Goal: Information Seeking & Learning: Learn about a topic

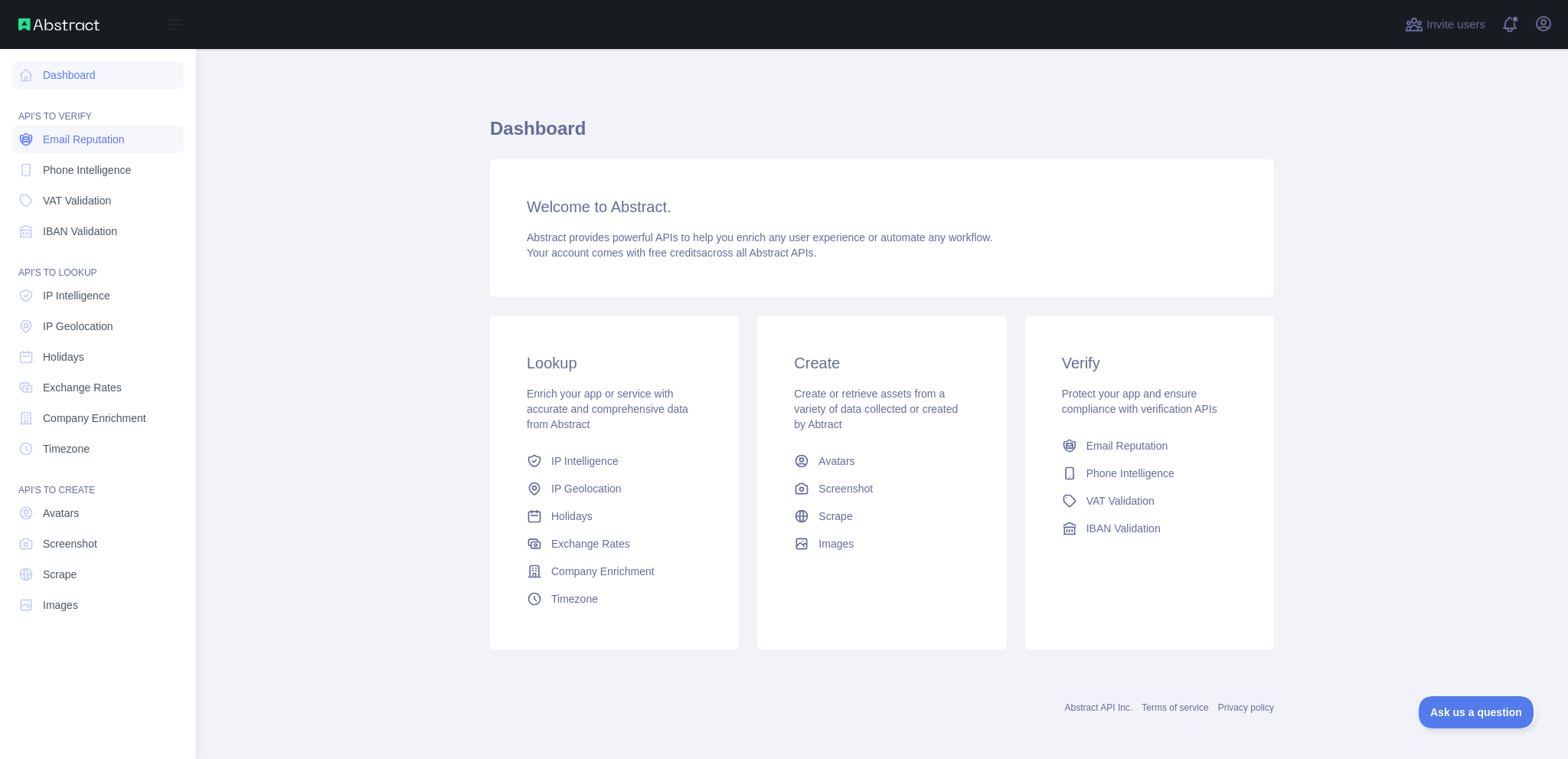
click at [57, 148] on span "Email Reputation" at bounding box center [83, 139] width 82 height 16
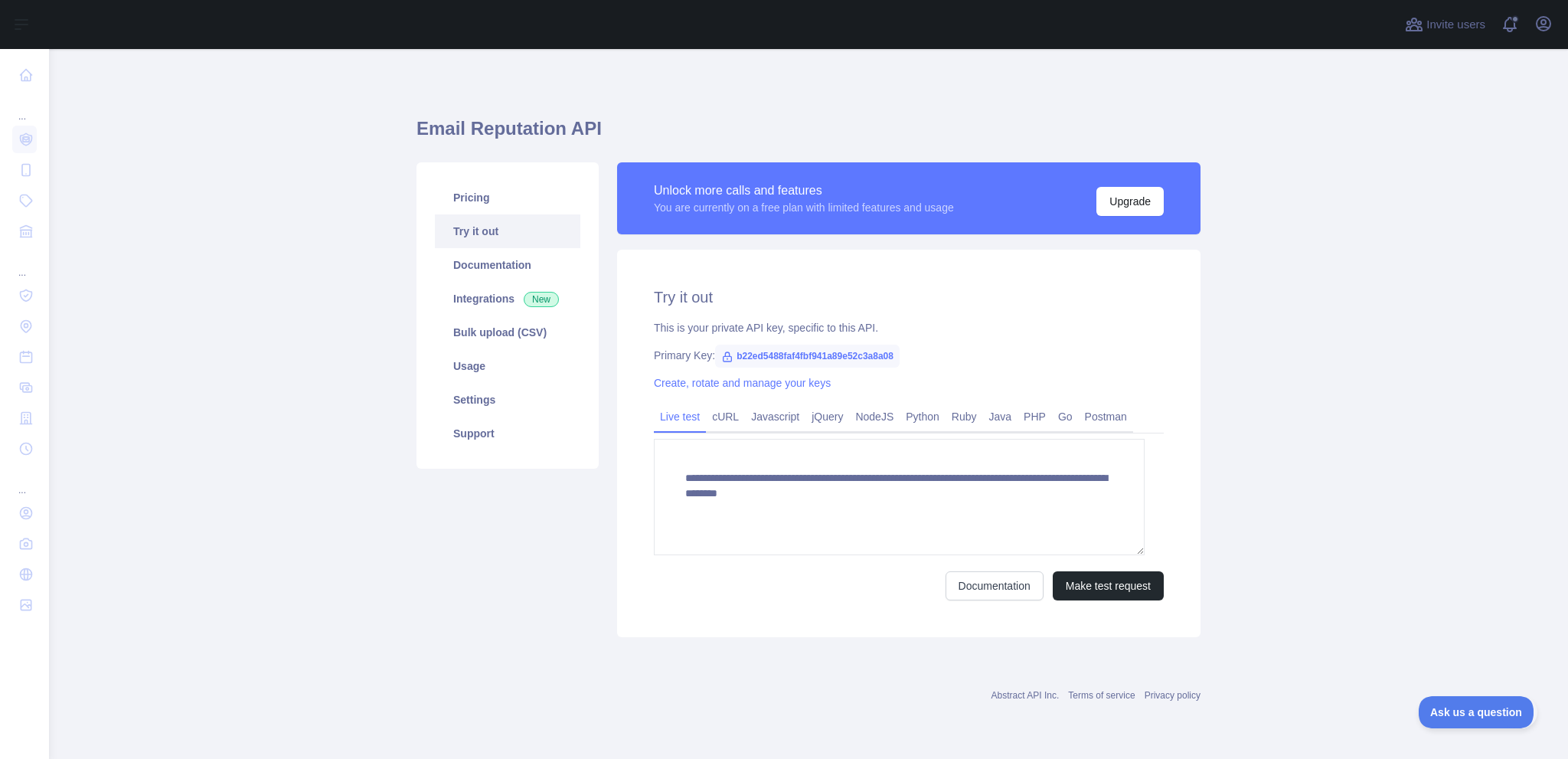
click at [899, 367] on span "b22ed5488faf4fbf941a89e52c3a8a08" at bounding box center [807, 356] width 185 height 23
copy span "b22ed5488faf4fbf941a89e52c3a8a08"
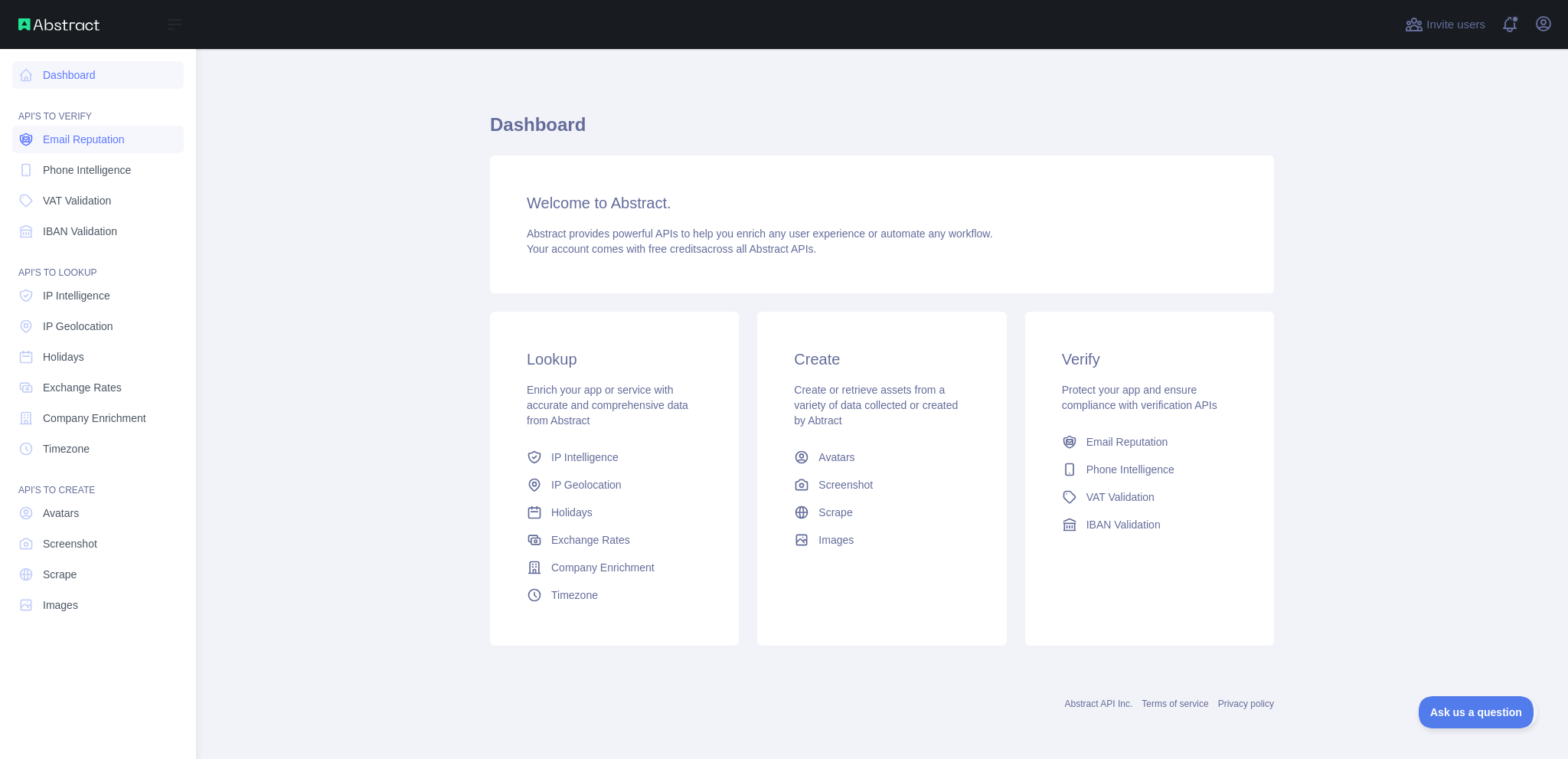
click at [124, 148] on span "Email Reputation" at bounding box center [83, 139] width 82 height 16
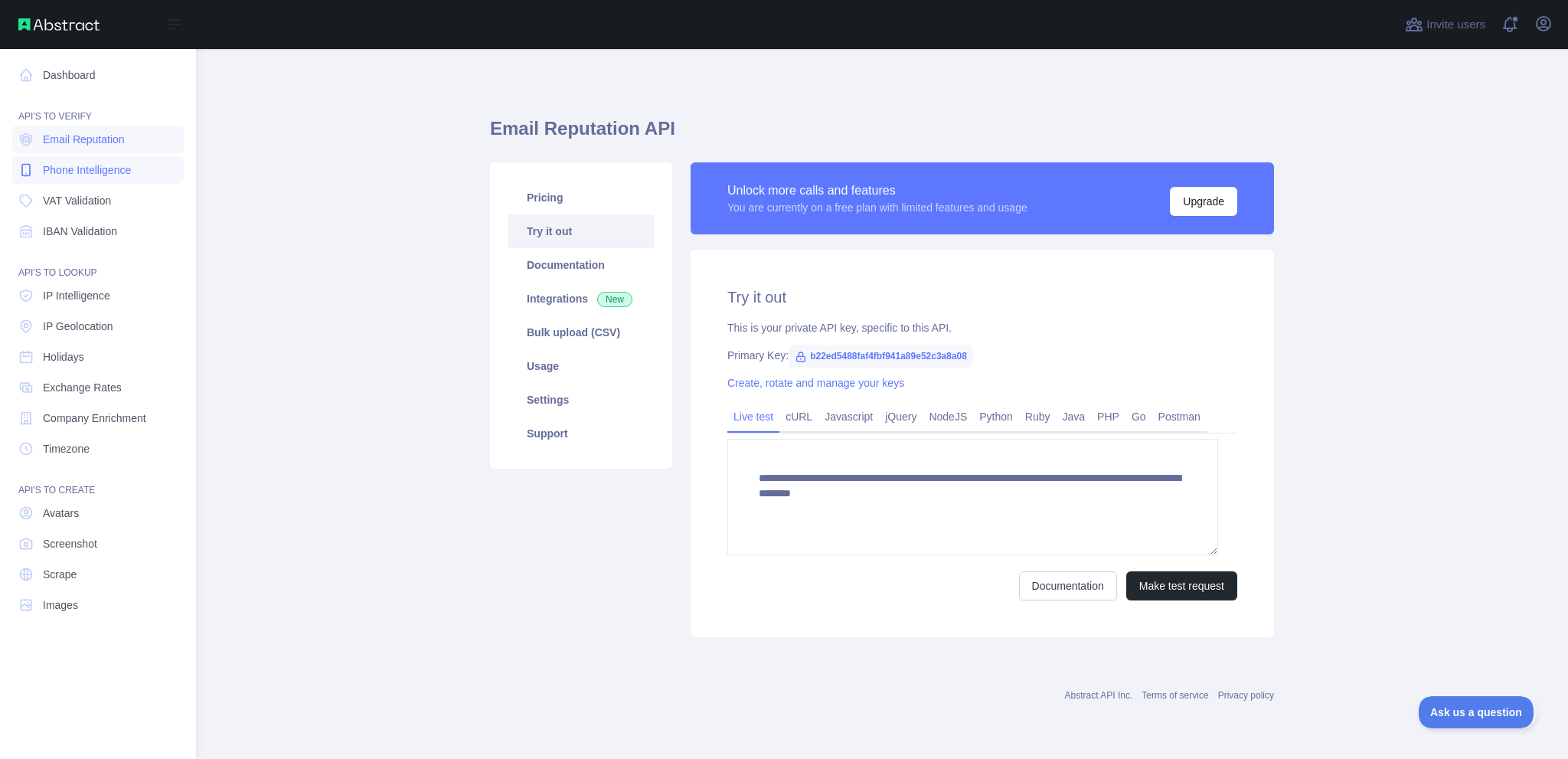
click at [131, 178] on span "Phone Intelligence" at bounding box center [86, 170] width 88 height 16
click at [111, 209] on span "VAT Validation" at bounding box center [76, 200] width 68 height 16
click at [156, 279] on div "API'S TO LOOKUP" at bounding box center [97, 264] width 172 height 31
click at [160, 245] on link "IBAN Validation" at bounding box center [97, 232] width 172 height 28
click at [125, 148] on span "Email Reputation" at bounding box center [83, 139] width 82 height 16
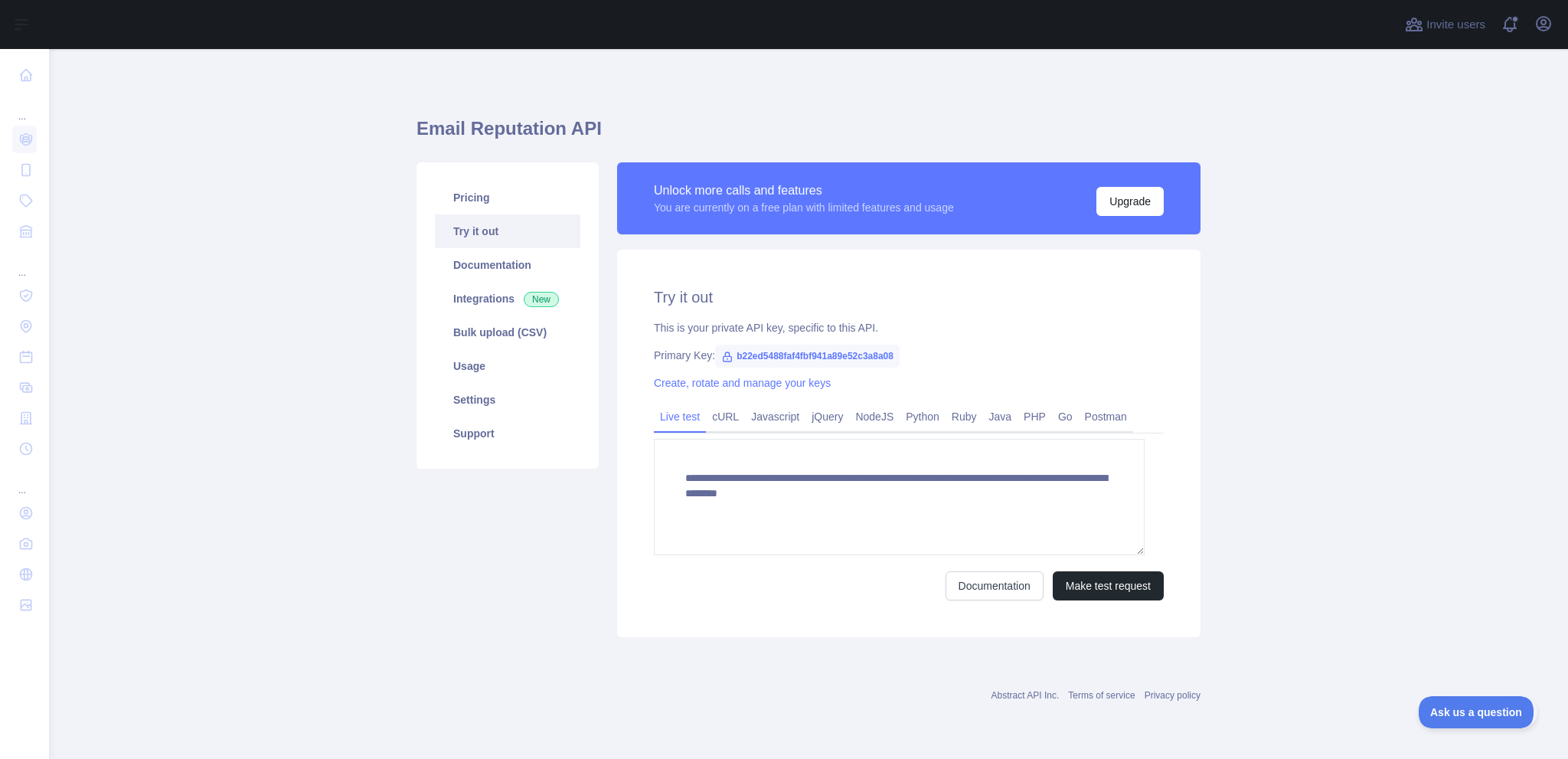
scroll to position [19, 0]
click at [1056, 600] on button "Make test request" at bounding box center [1108, 585] width 111 height 29
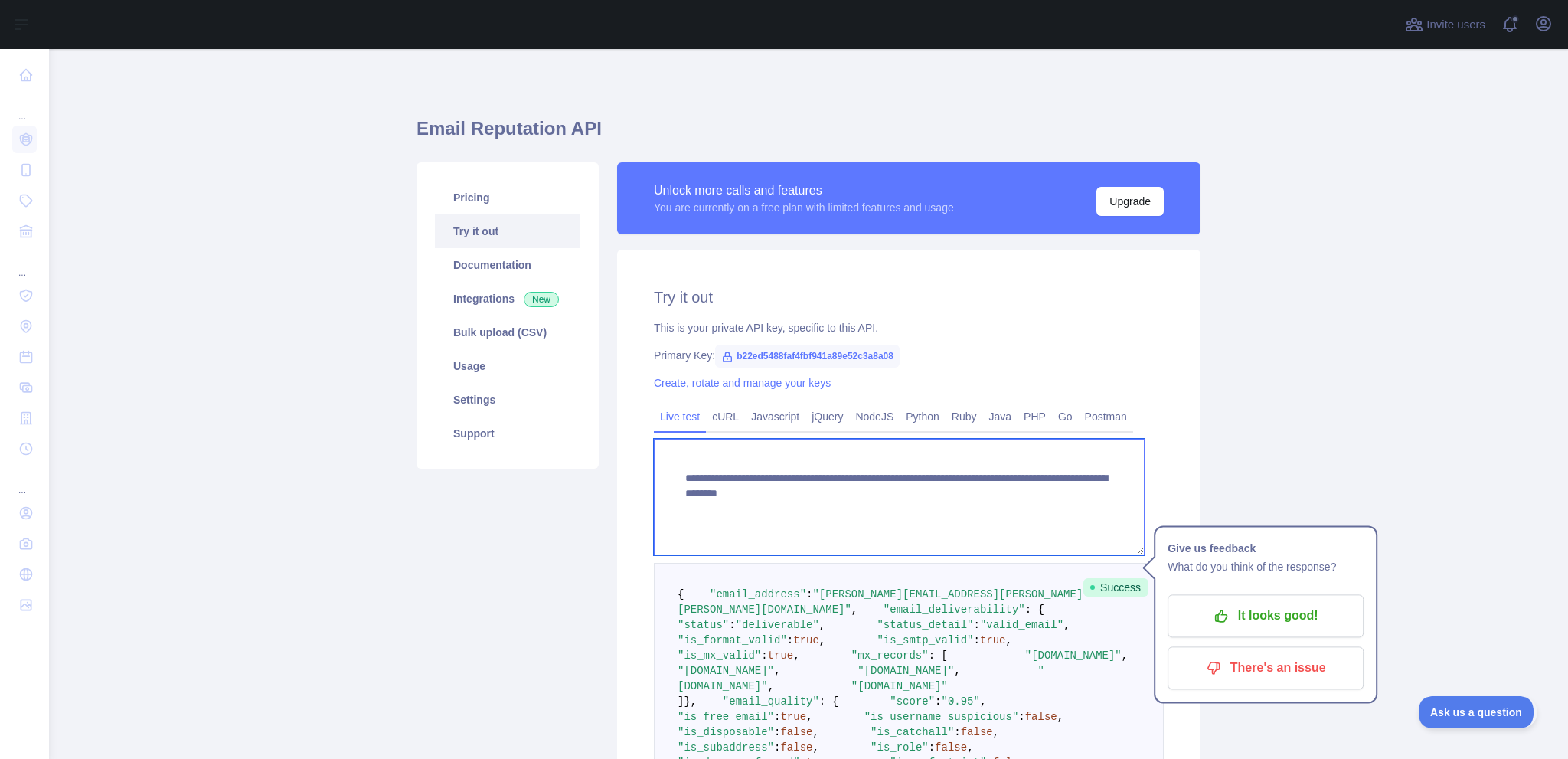
click at [893, 556] on textarea "**********" at bounding box center [899, 497] width 491 height 117
click at [797, 556] on textarea "**********" at bounding box center [899, 497] width 491 height 117
drag, startPoint x: 812, startPoint y: 613, endPoint x: 1051, endPoint y: 605, distance: 239.1
click at [1051, 556] on textarea "**********" at bounding box center [899, 497] width 491 height 117
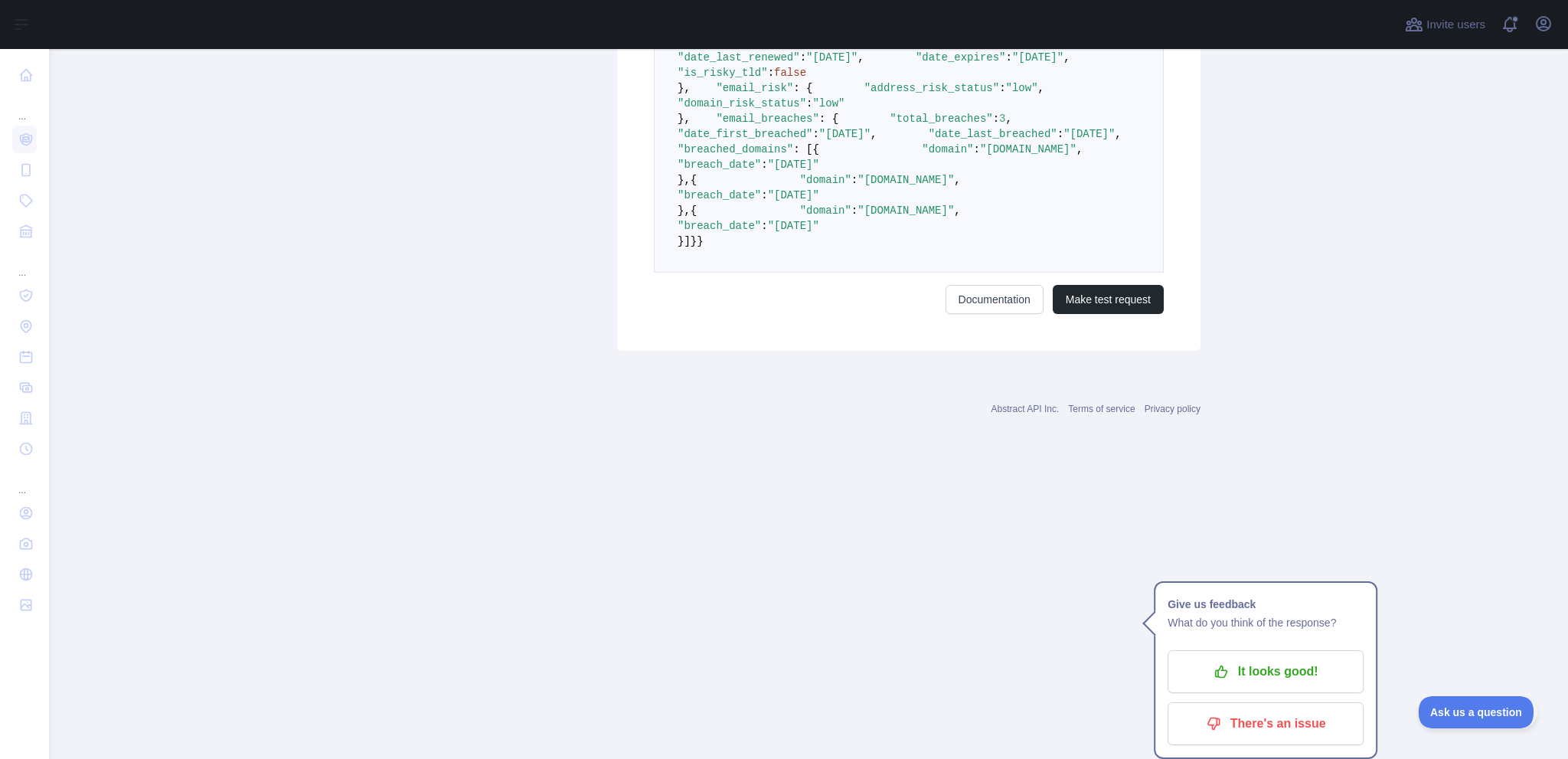
scroll to position [1383, 0]
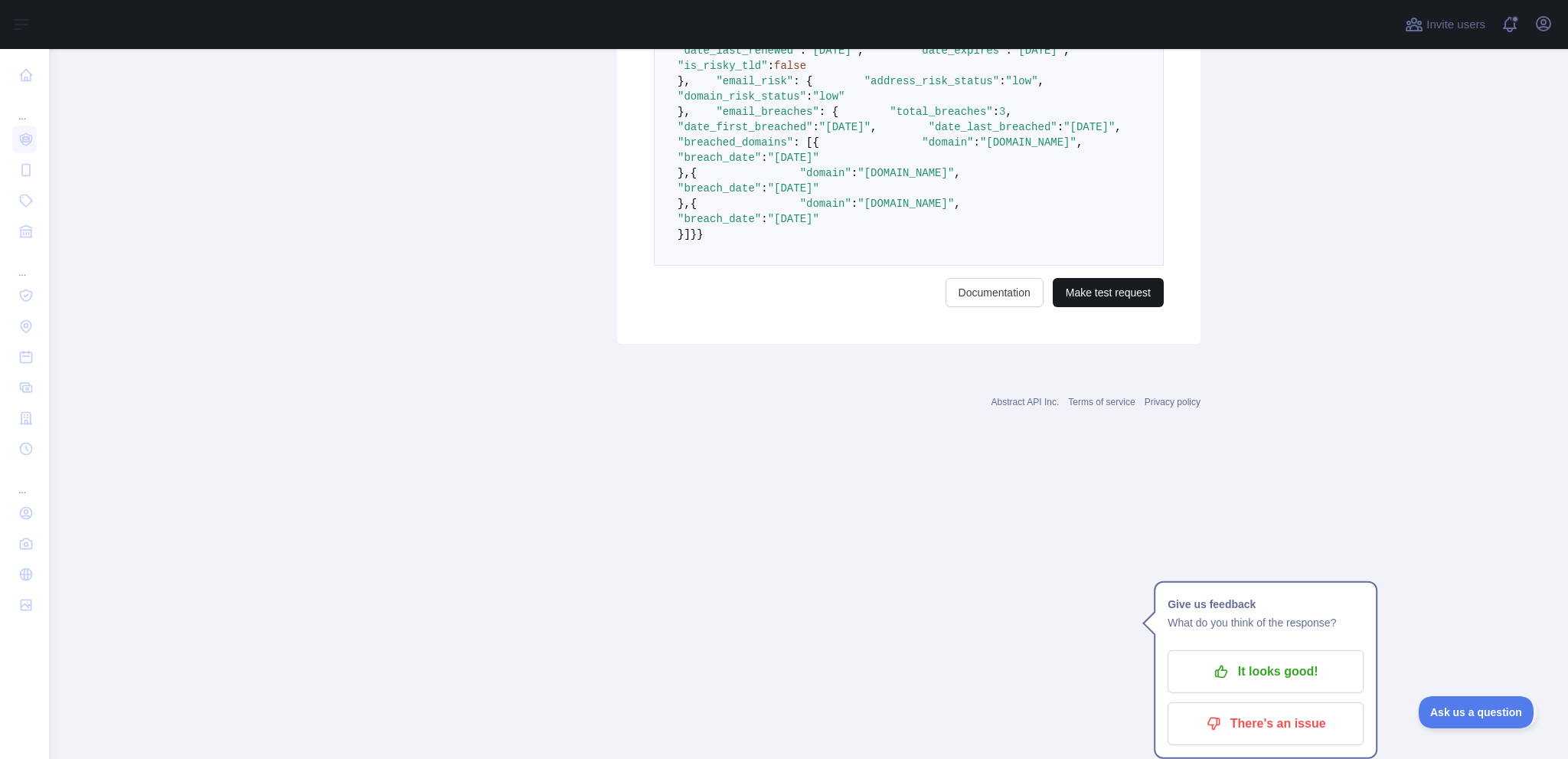
type textarea "**********"
click at [1081, 307] on button "Make test request" at bounding box center [1108, 292] width 111 height 29
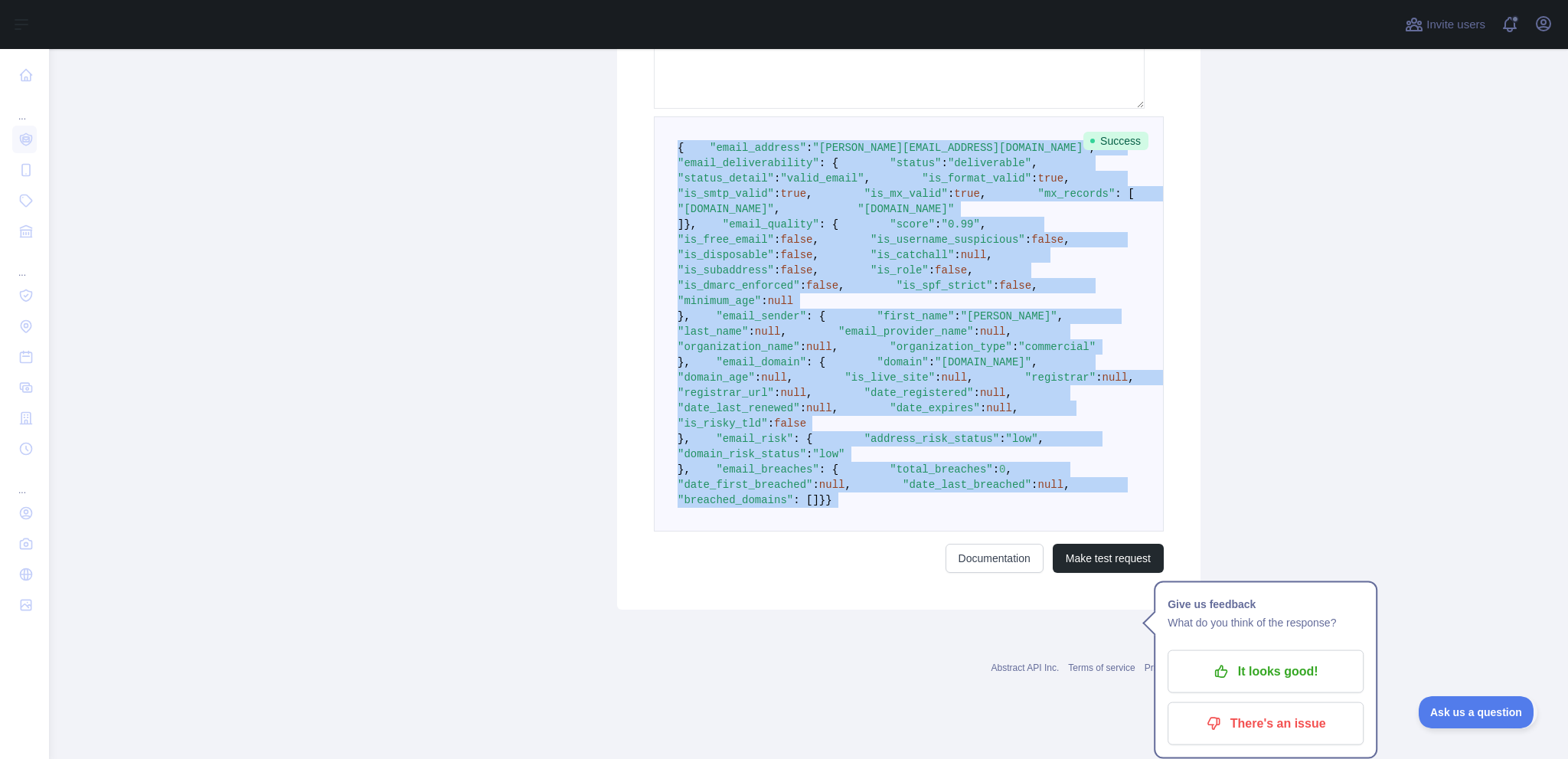
scroll to position [1226, 0]
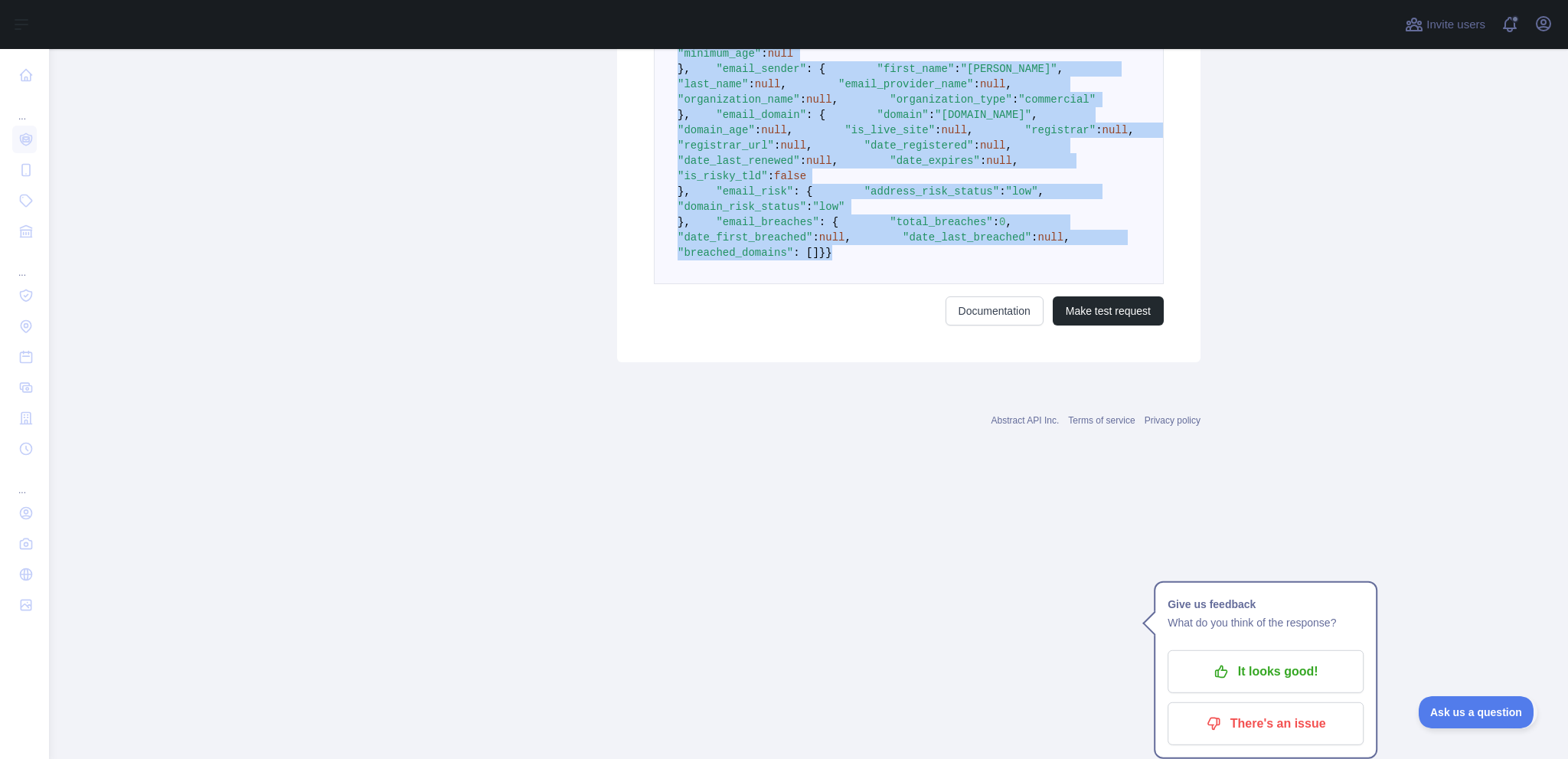
drag, startPoint x: 686, startPoint y: 367, endPoint x: 735, endPoint y: 483, distance: 125.9
click at [735, 284] on pre "{ "email_address" : "[PERSON_NAME][EMAIL_ADDRESS][DOMAIN_NAME]" , "email_delive…" at bounding box center [909, 77] width 510 height 416
copy code "{ "email_address" : "[PERSON_NAME][EMAIL_ADDRESS][DOMAIN_NAME]" , "email_delive…"
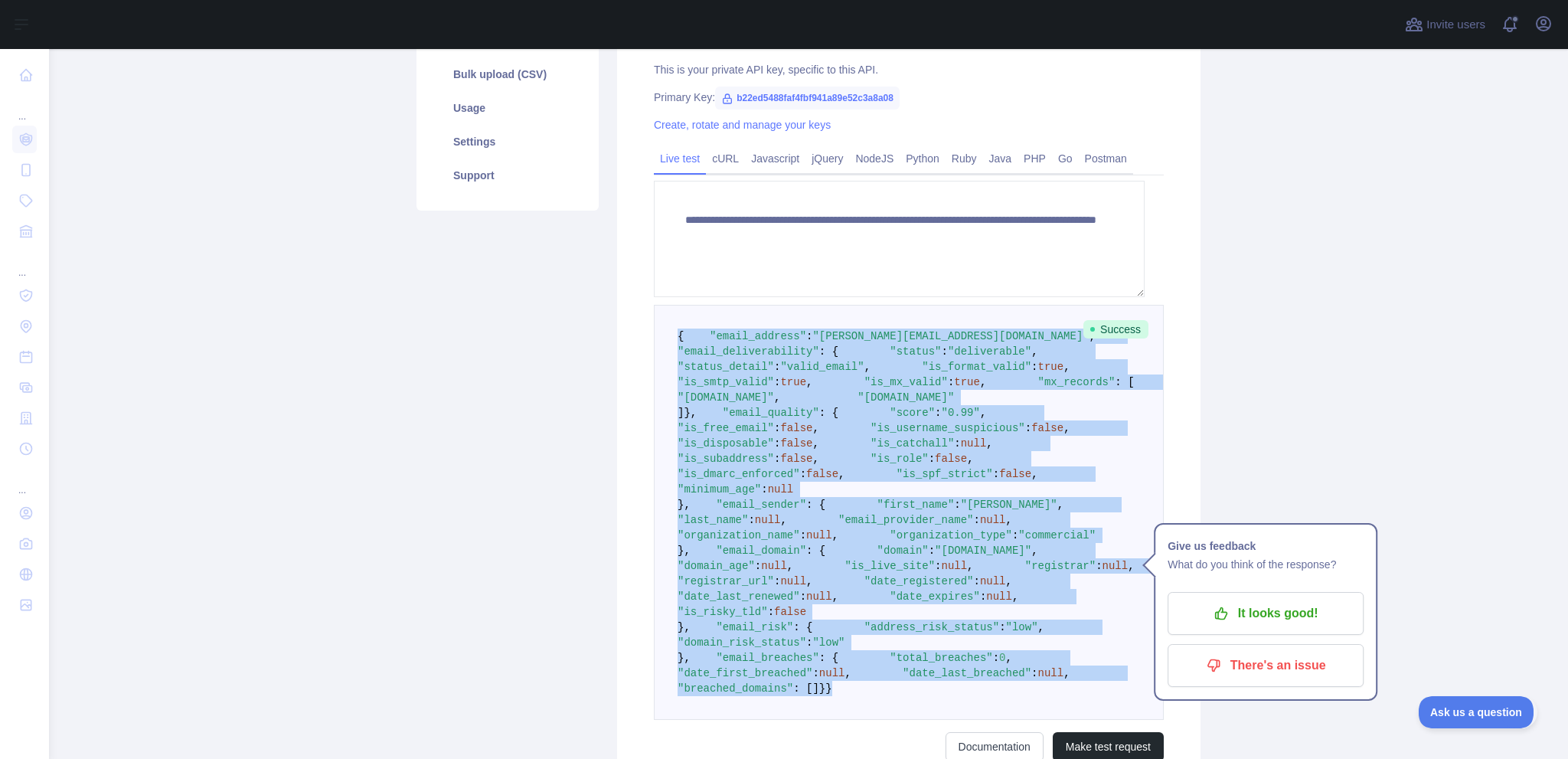
scroll to position [255, 0]
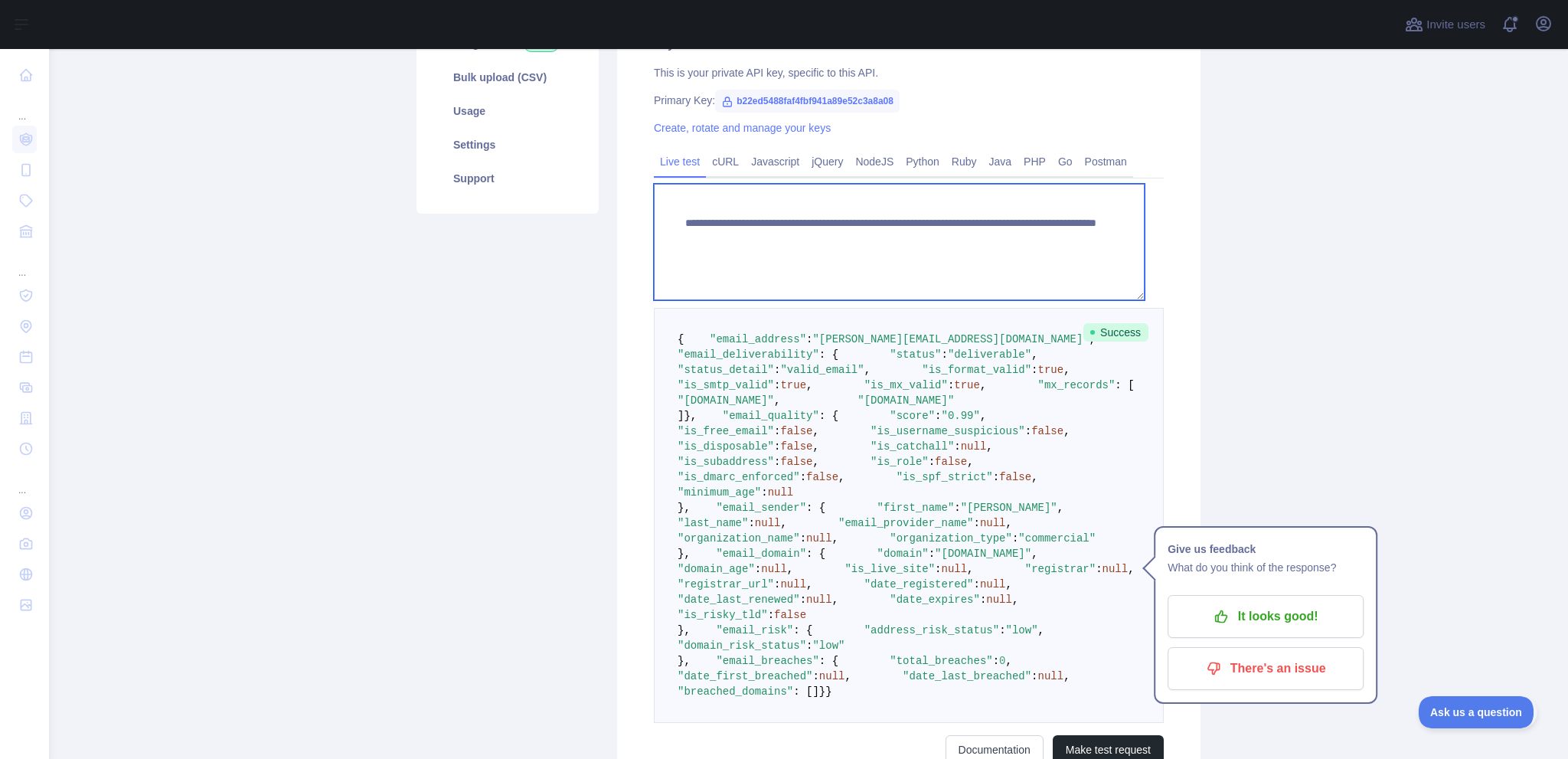
drag, startPoint x: 793, startPoint y: 354, endPoint x: 670, endPoint y: 315, distance: 129.0
click at [670, 301] on textarea "**********" at bounding box center [899, 242] width 491 height 117
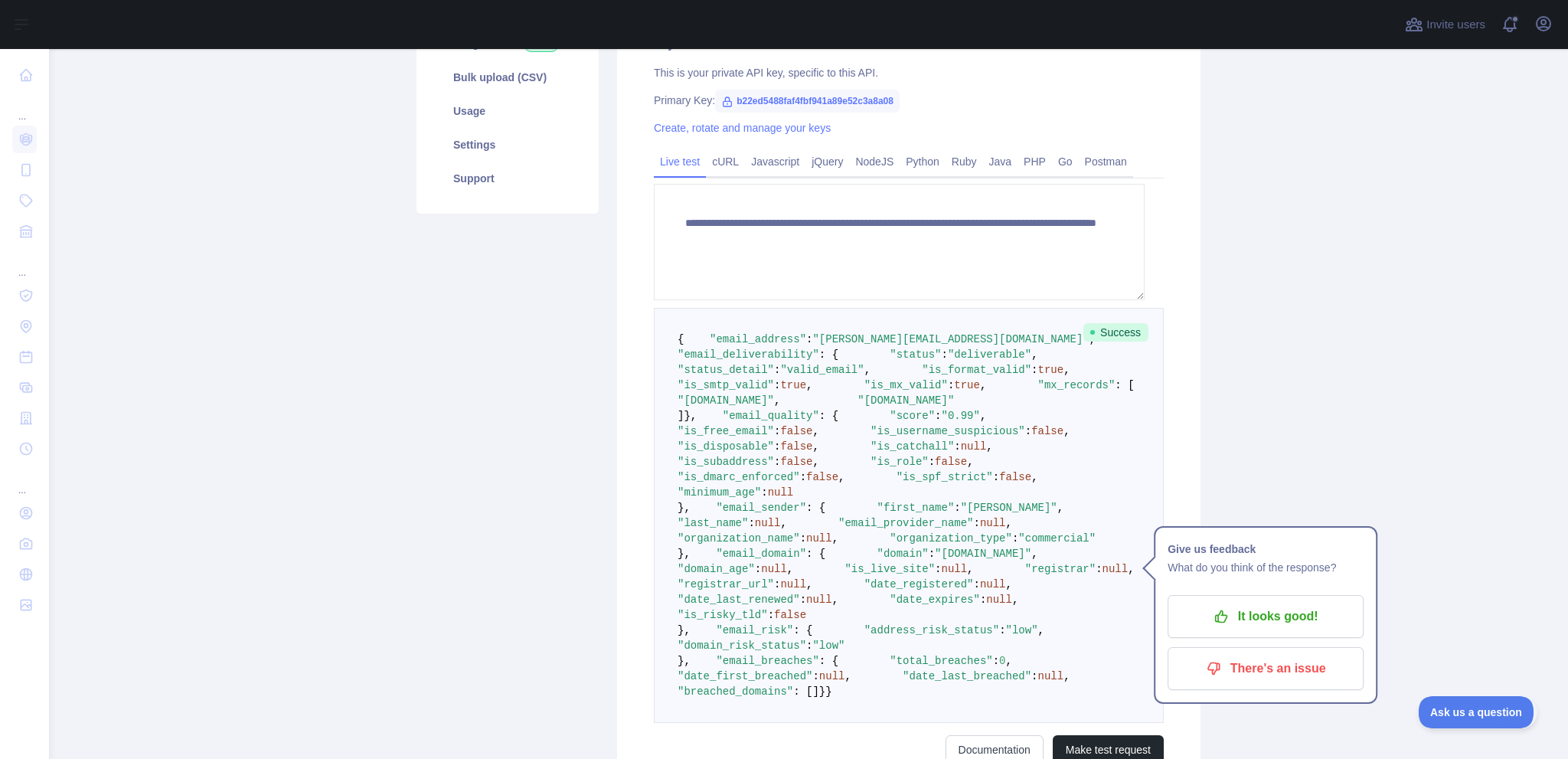
click at [991, 512] on pre "{ "email_address" : "[PERSON_NAME][EMAIL_ADDRESS][DOMAIN_NAME]" , "email_delive…" at bounding box center [909, 516] width 510 height 416
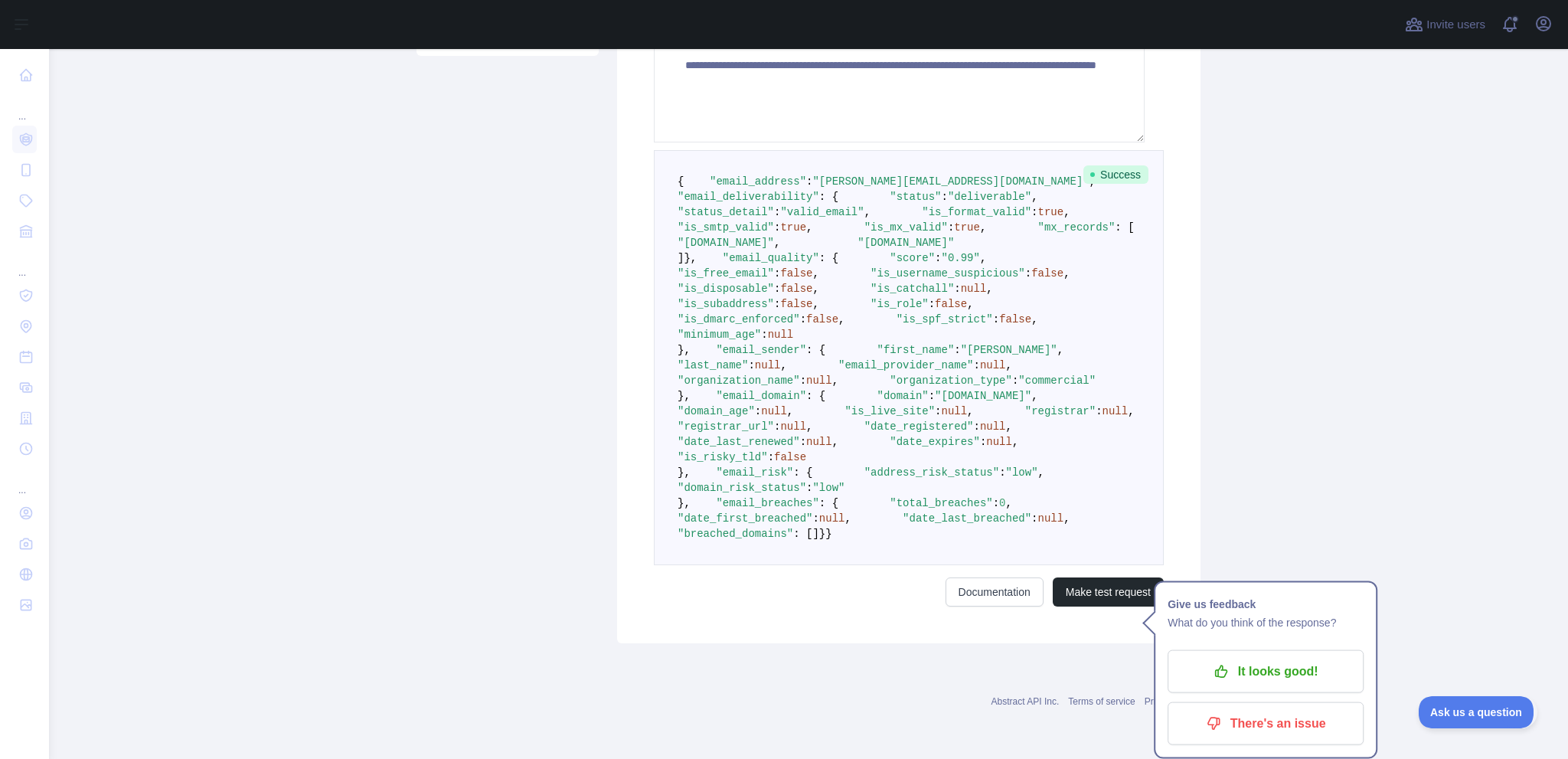
scroll to position [618, 0]
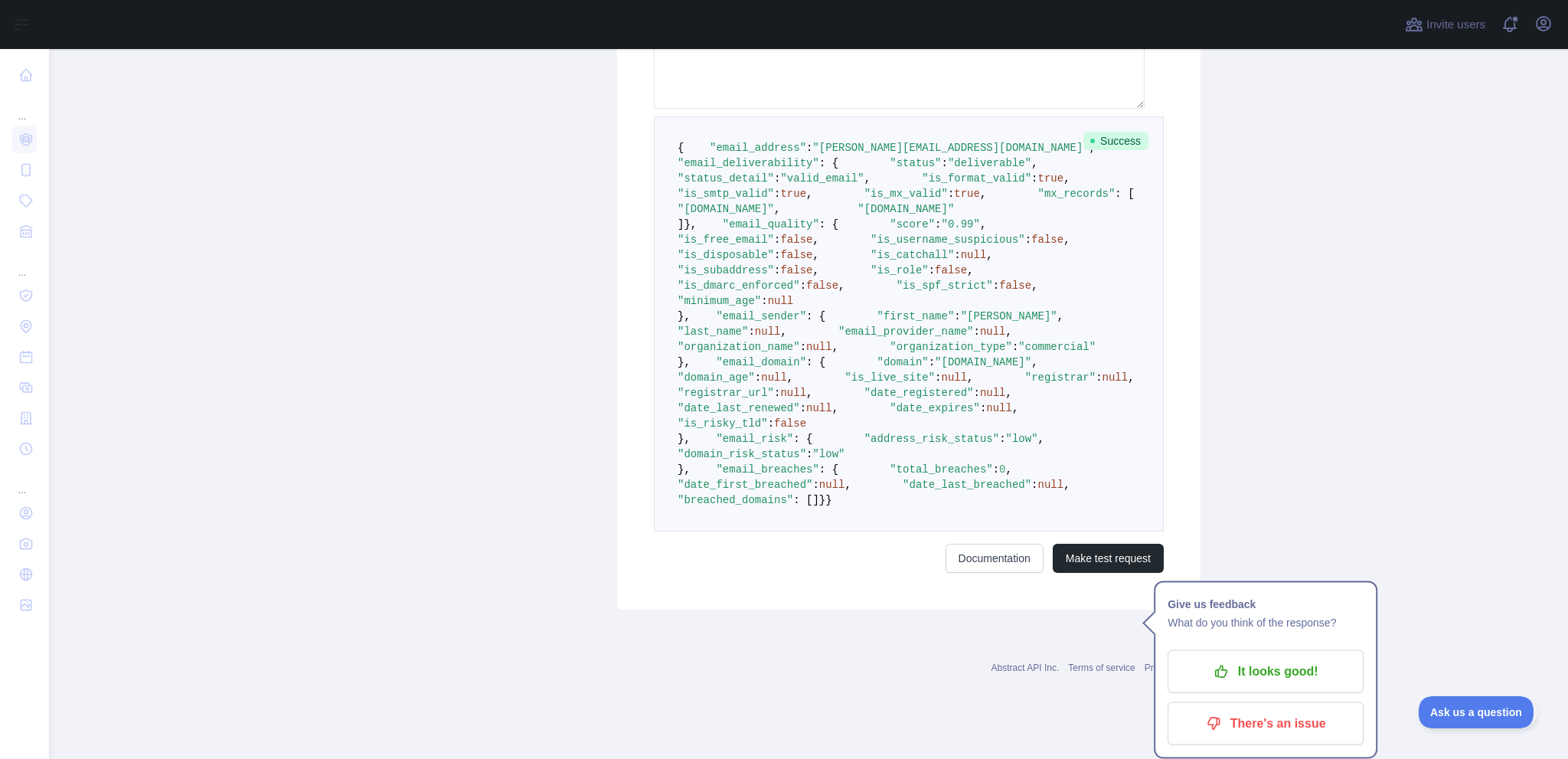
click at [991, 512] on pre "{ "email_address" : "[PERSON_NAME][EMAIL_ADDRESS][DOMAIN_NAME]" , "email_delive…" at bounding box center [909, 325] width 510 height 416
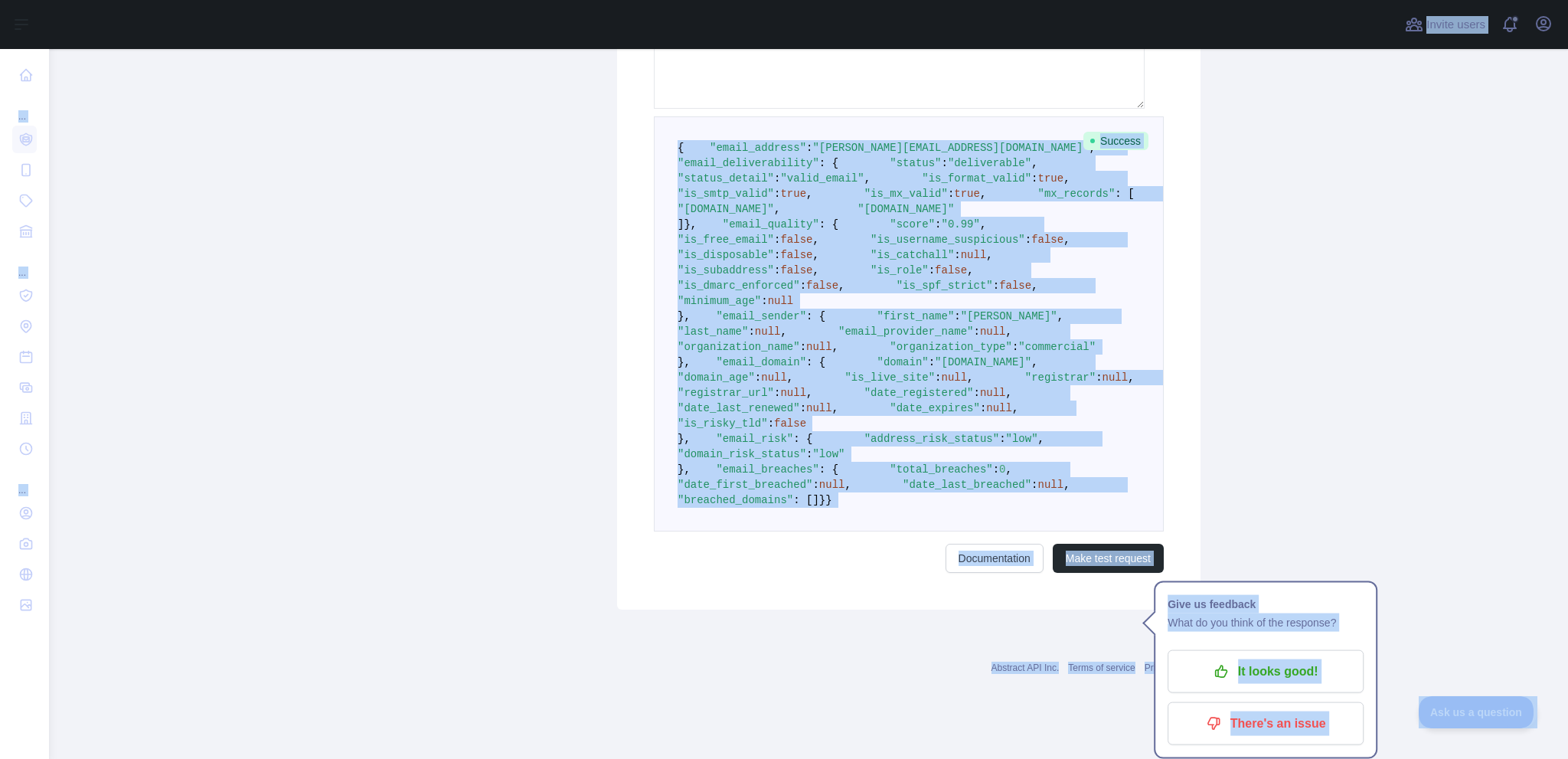
click at [918, 367] on pre "{ "email_address" : "[PERSON_NAME][EMAIL_ADDRESS][DOMAIN_NAME]" , "email_delive…" at bounding box center [909, 325] width 510 height 416
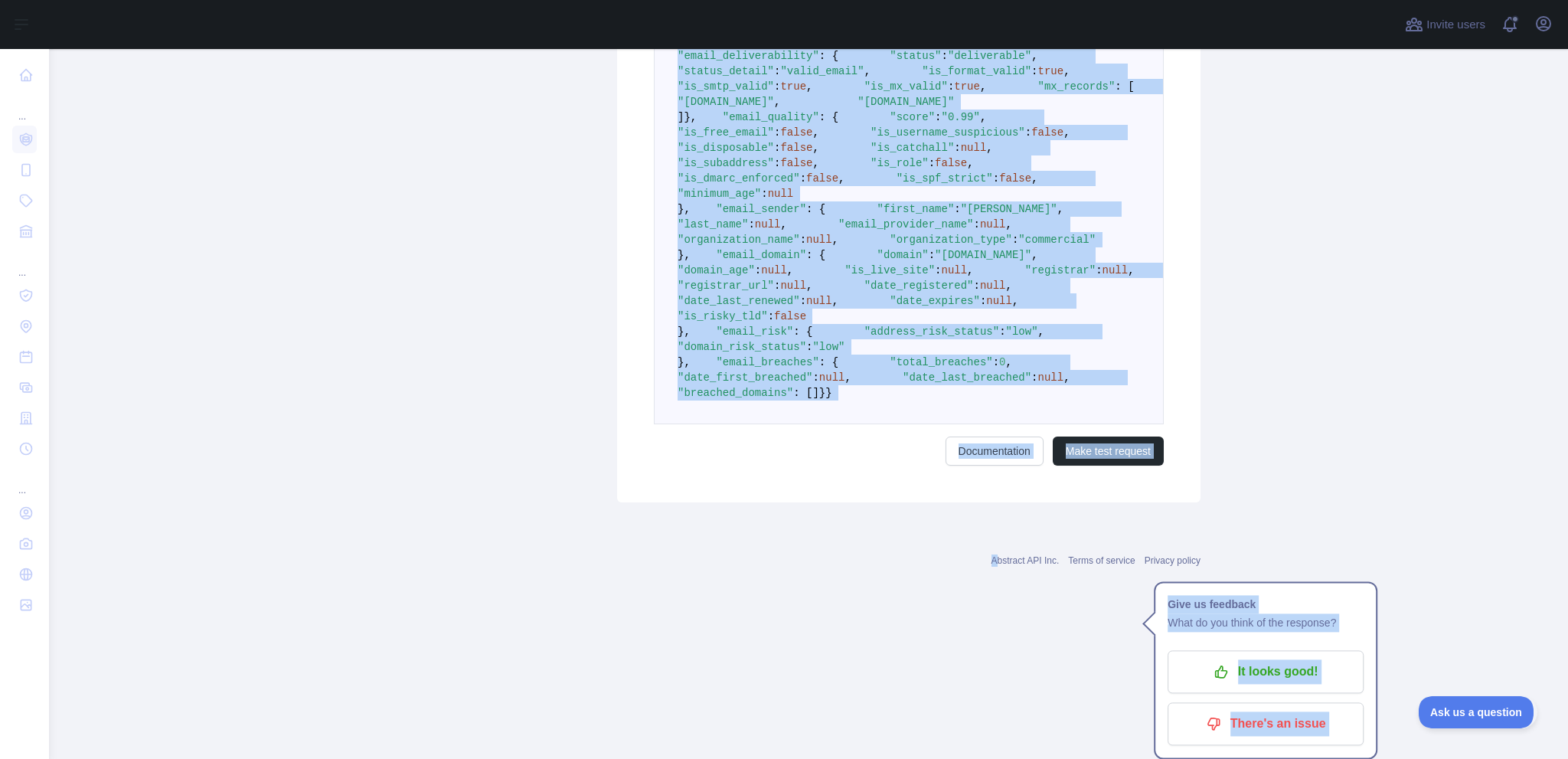
scroll to position [1226, 0]
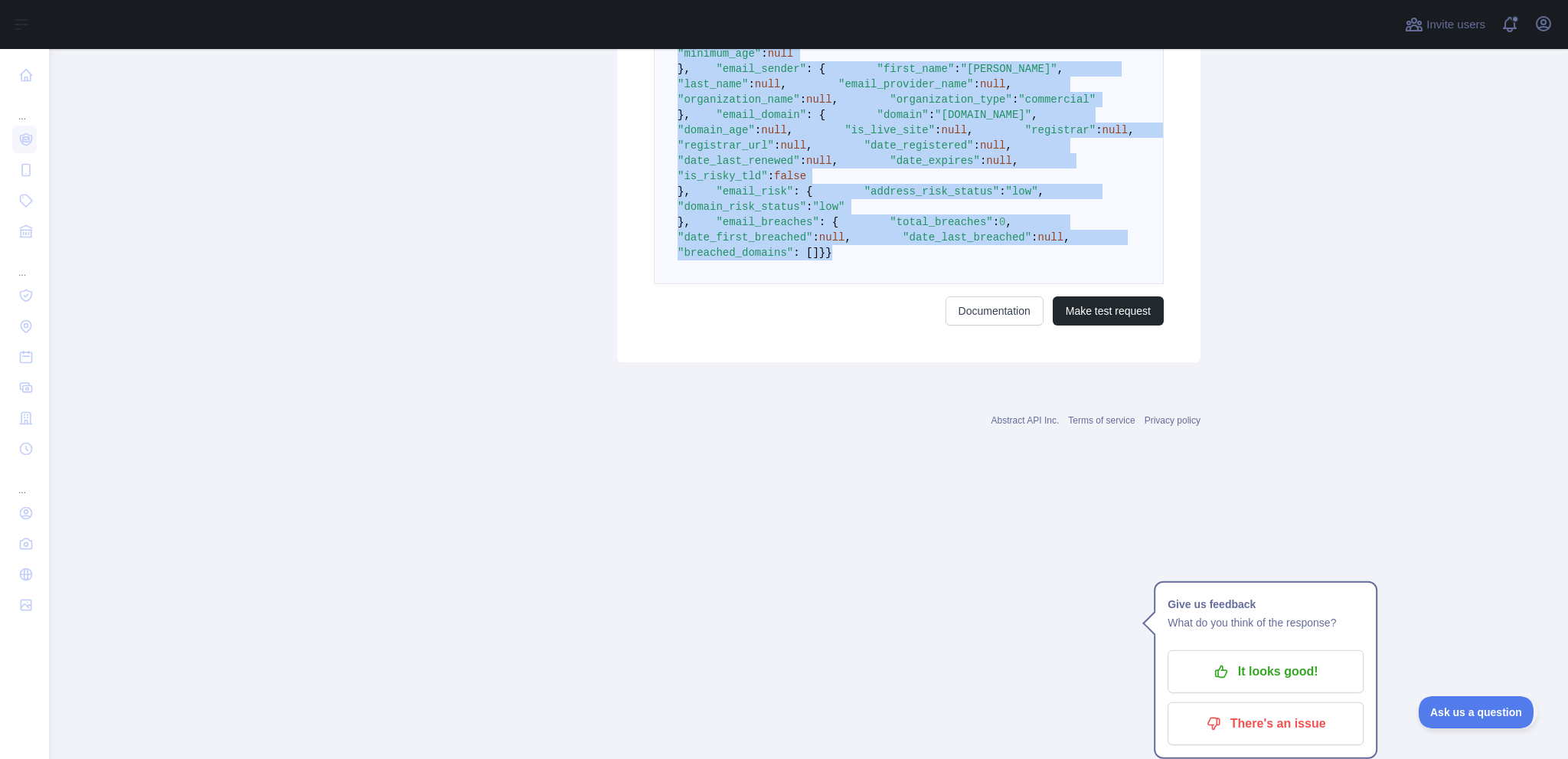
drag, startPoint x: 687, startPoint y: 251, endPoint x: 827, endPoint y: 507, distance: 291.8
click at [827, 284] on pre "{ "email_address" : "[PERSON_NAME][EMAIL_ADDRESS][DOMAIN_NAME]" , "email_delive…" at bounding box center [909, 77] width 510 height 416
copy code "{ "email_address" : "[PERSON_NAME][EMAIL_ADDRESS][DOMAIN_NAME]" , "email_delive…"
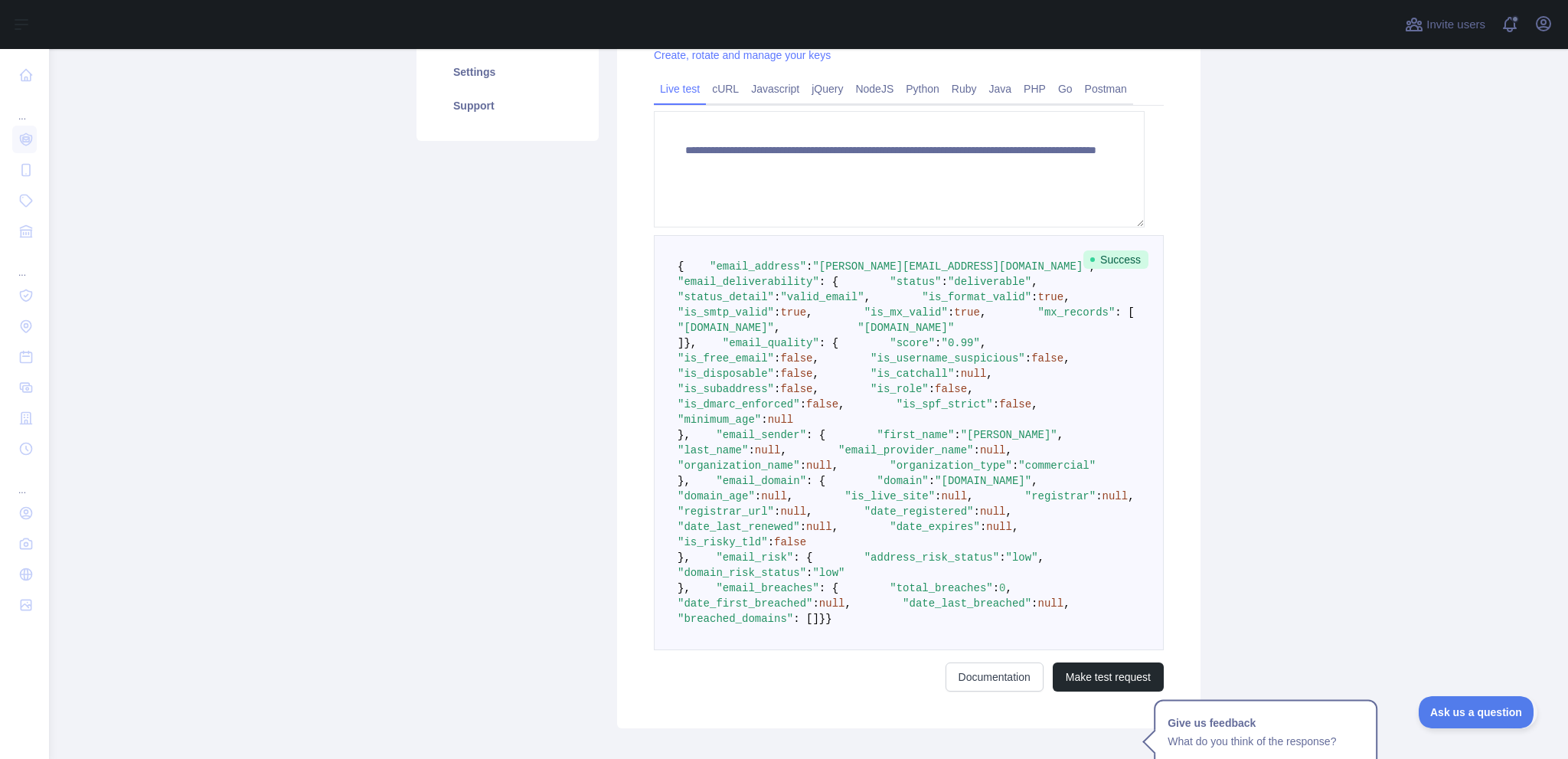
scroll to position [0, 0]
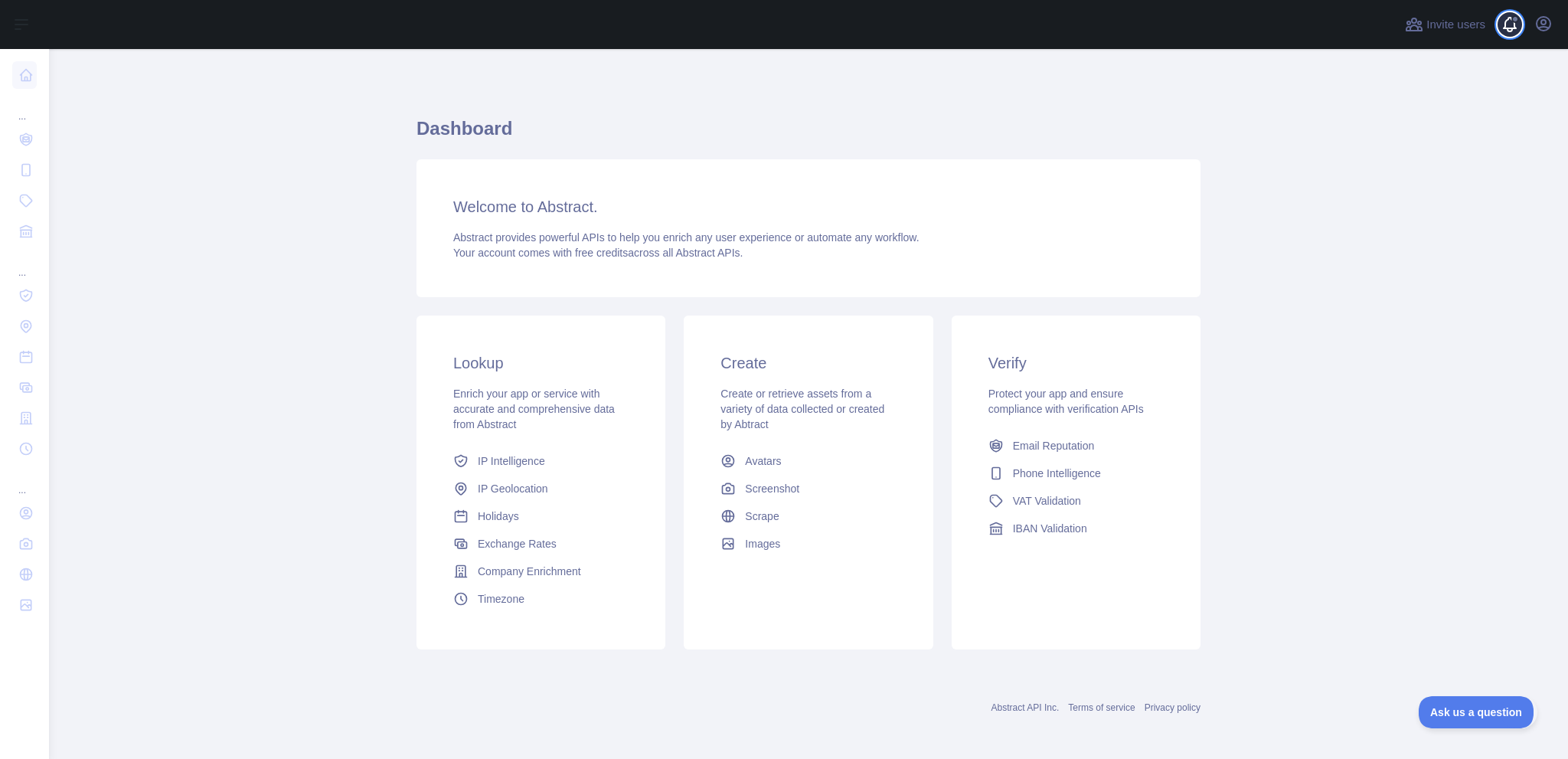
click at [1502, 41] on span at bounding box center [1516, 24] width 31 height 49
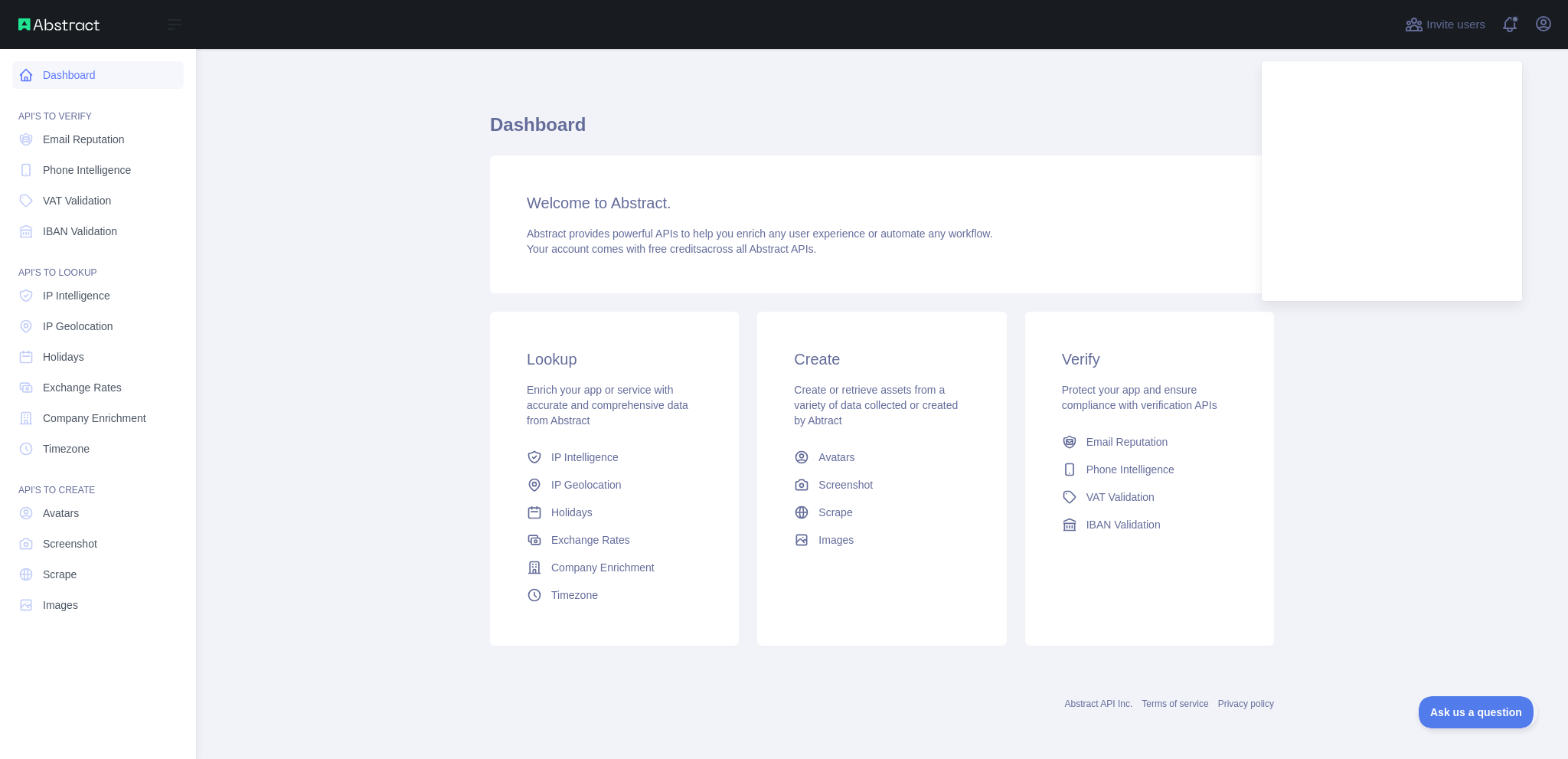
click at [114, 88] on link "Dashboard" at bounding box center [97, 75] width 172 height 28
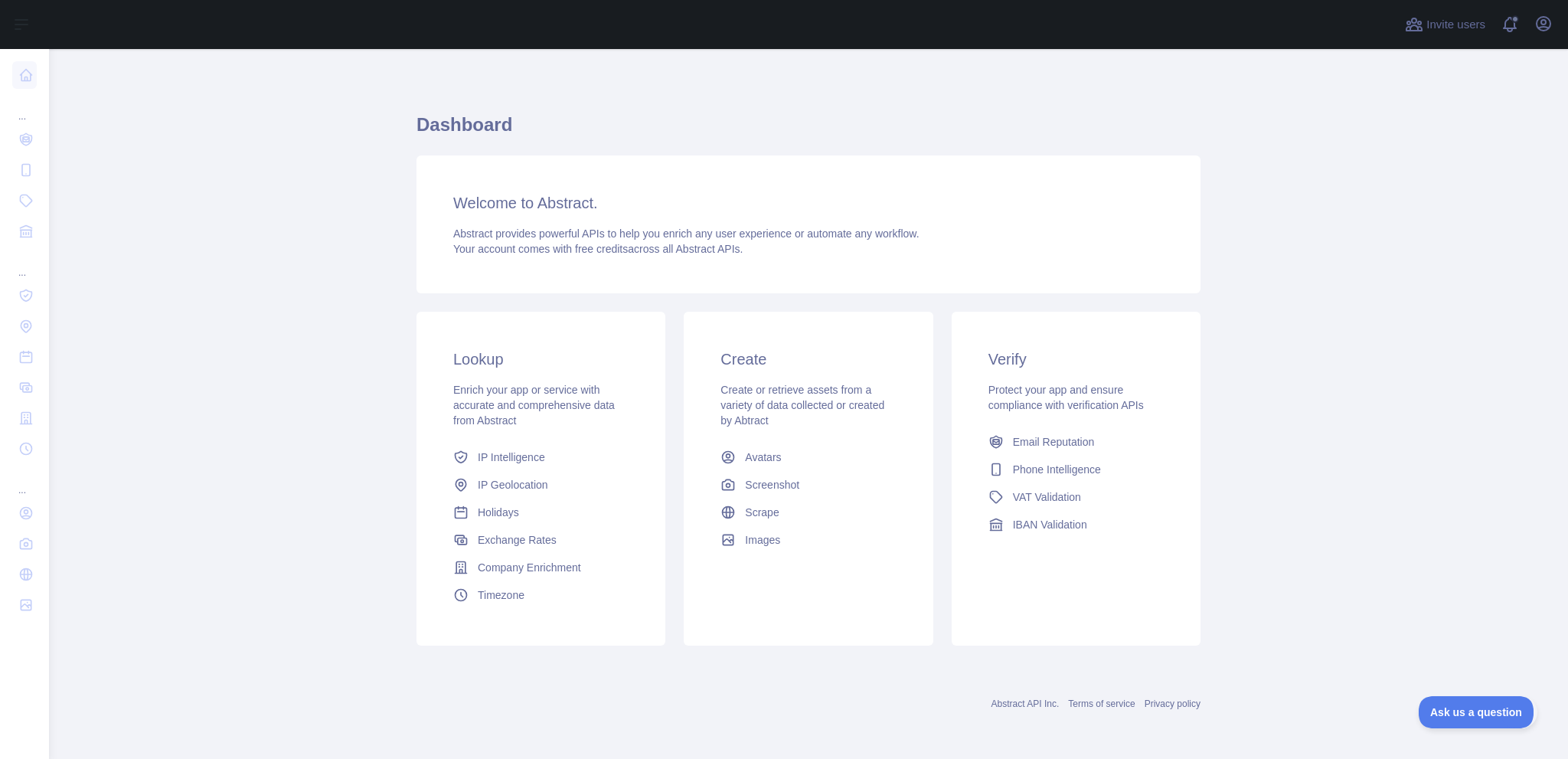
scroll to position [213, 0]
